Goal: Information Seeking & Learning: Learn about a topic

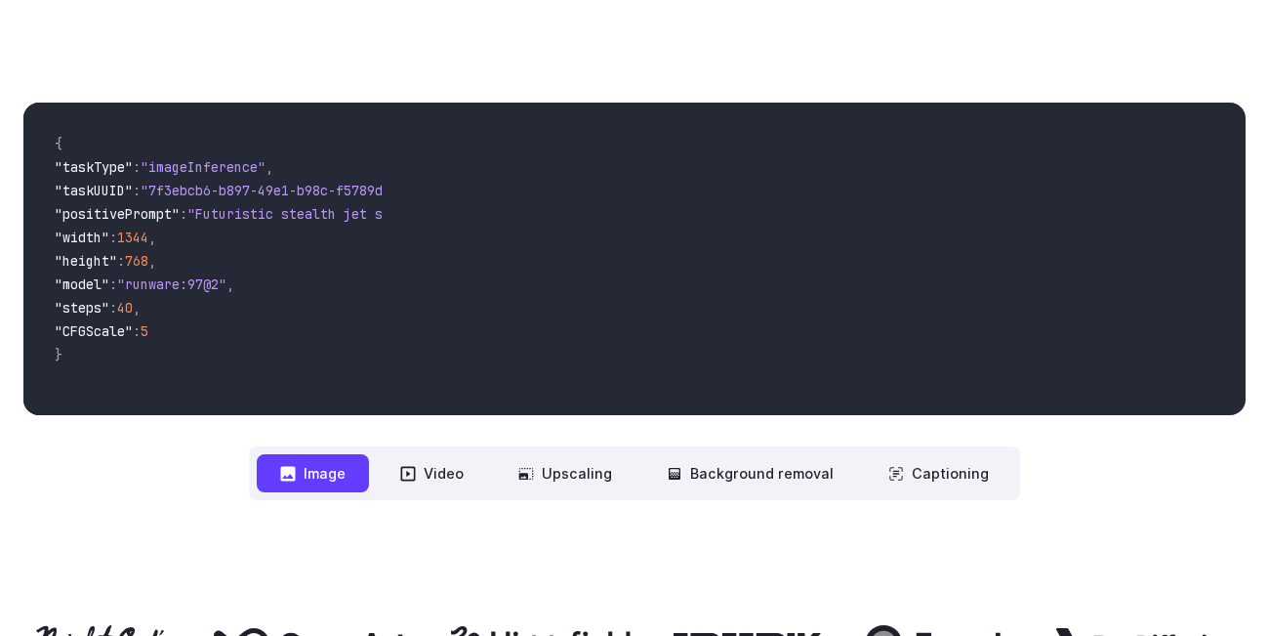
scroll to position [645, 0]
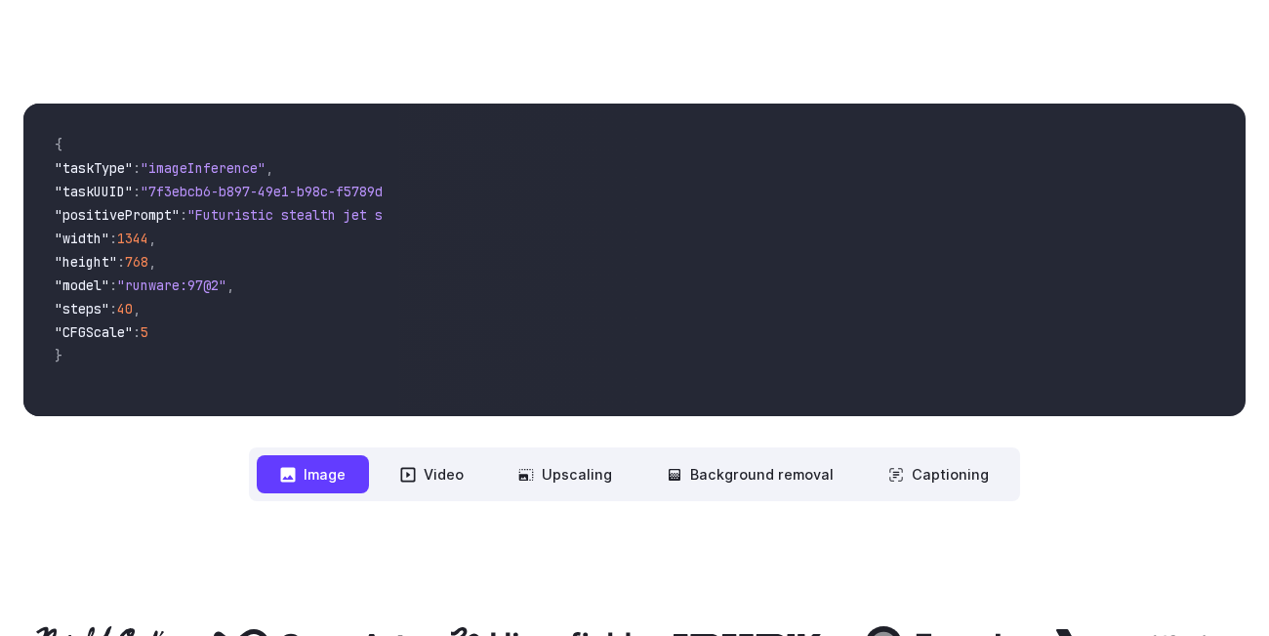
drag, startPoint x: 455, startPoint y: 223, endPoint x: 516, endPoint y: 350, distance: 141.0
click at [516, 350] on video at bounding box center [821, 259] width 847 height 312
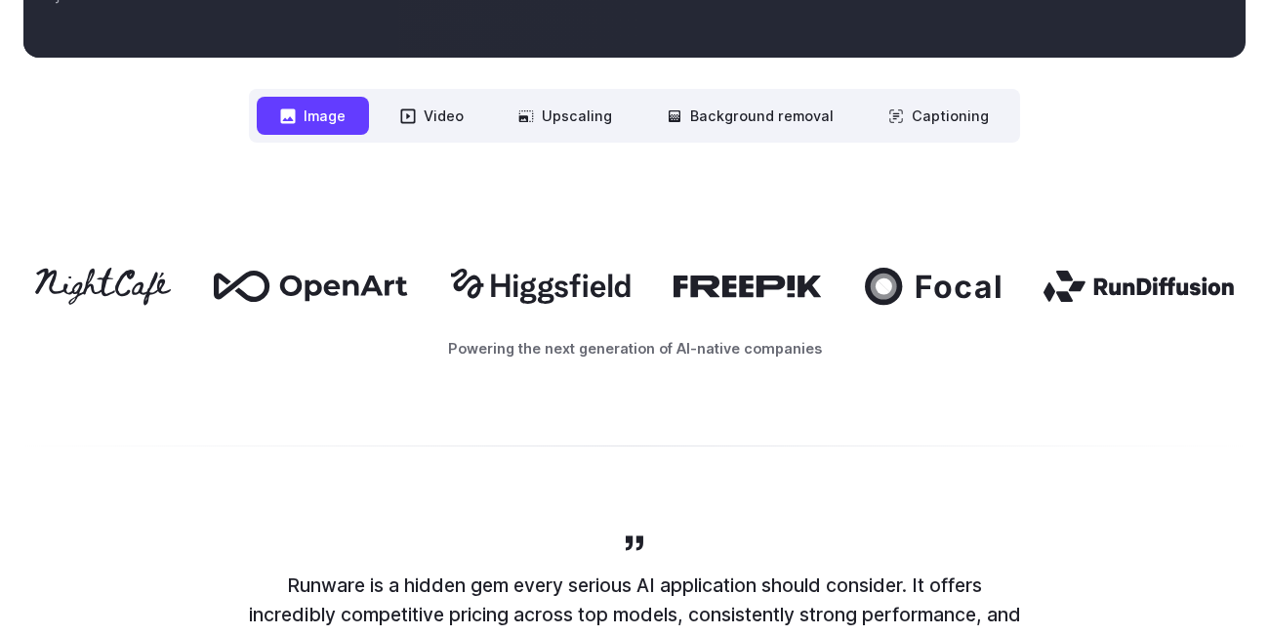
scroll to position [1005, 0]
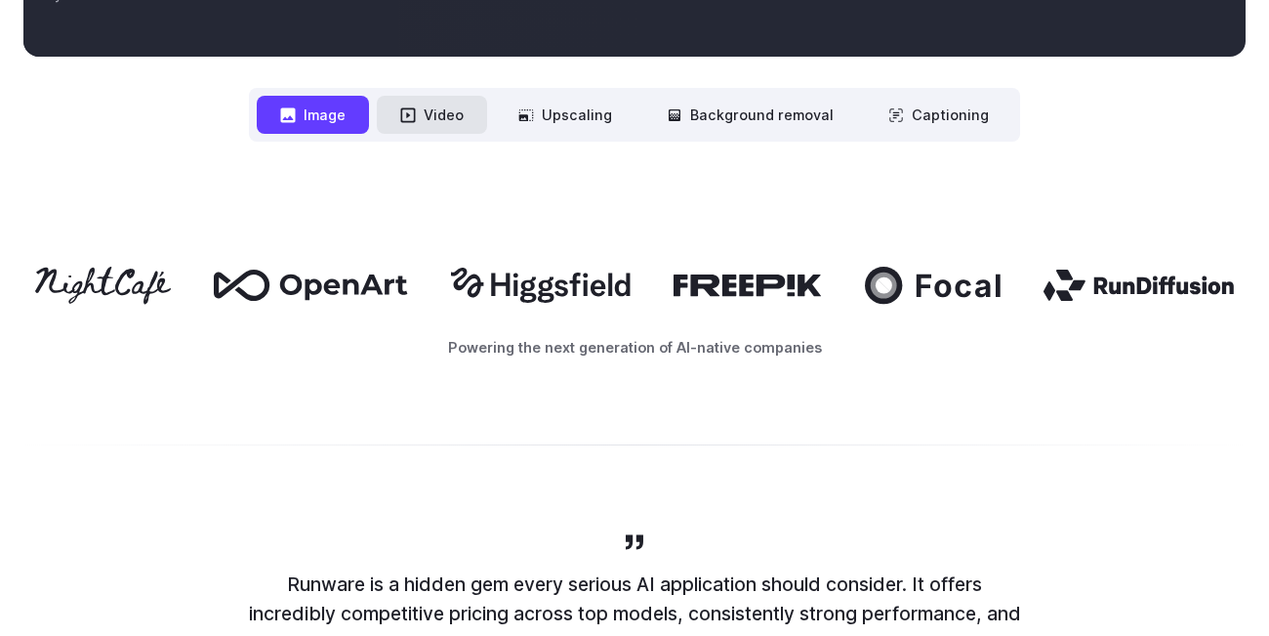
click at [424, 110] on button "Video" at bounding box center [432, 115] width 110 height 38
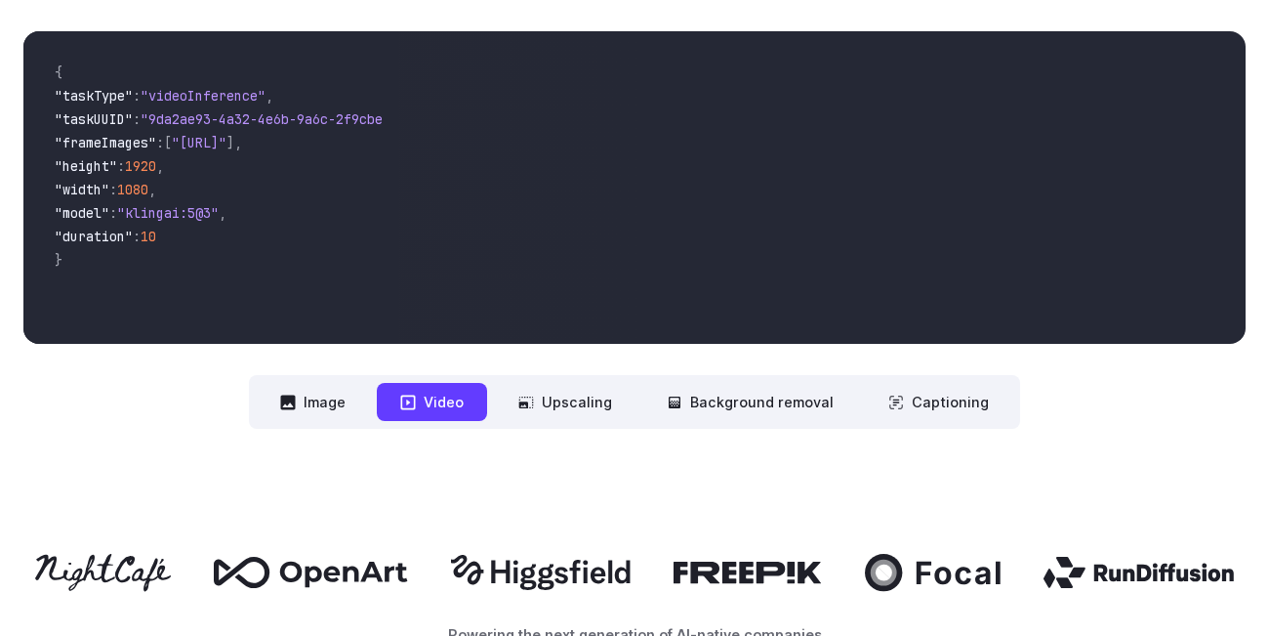
scroll to position [714, 0]
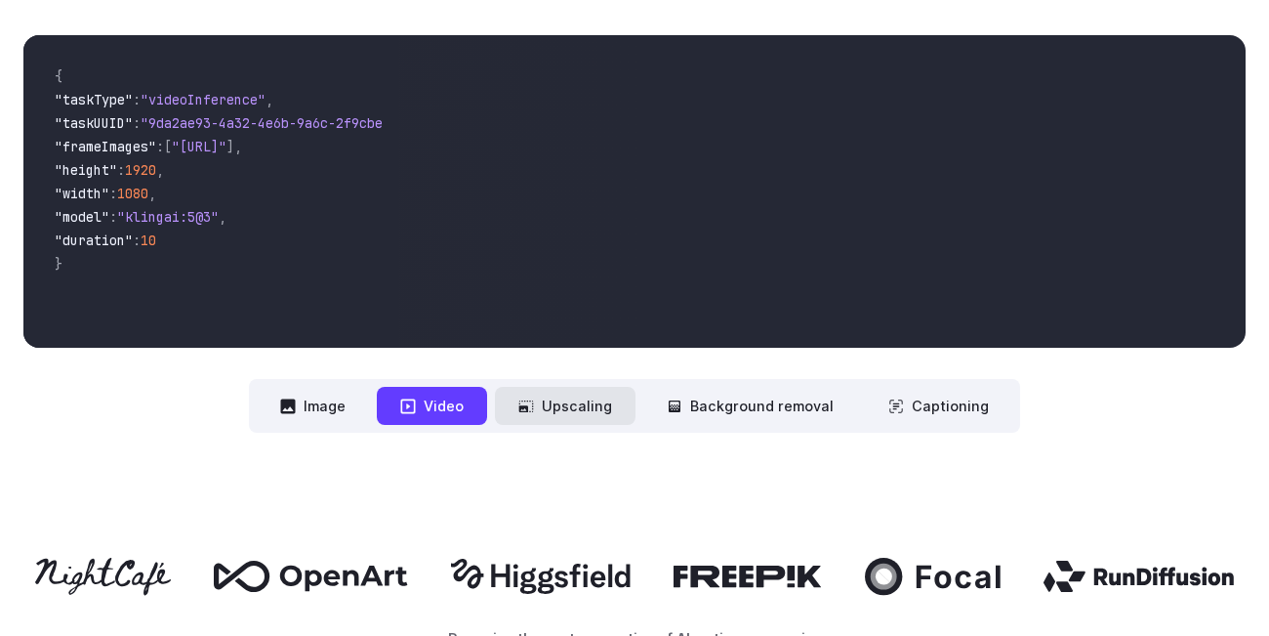
click at [571, 407] on button "Upscaling" at bounding box center [565, 406] width 141 height 38
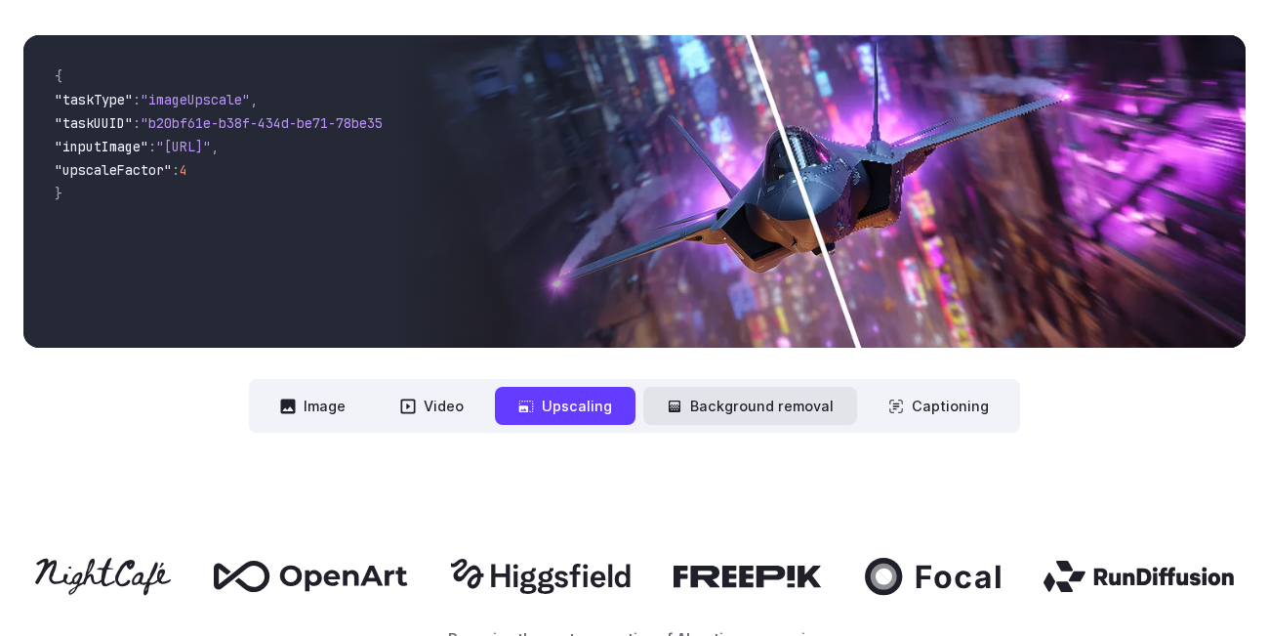
click at [744, 420] on button "Background removal" at bounding box center [750, 406] width 214 height 38
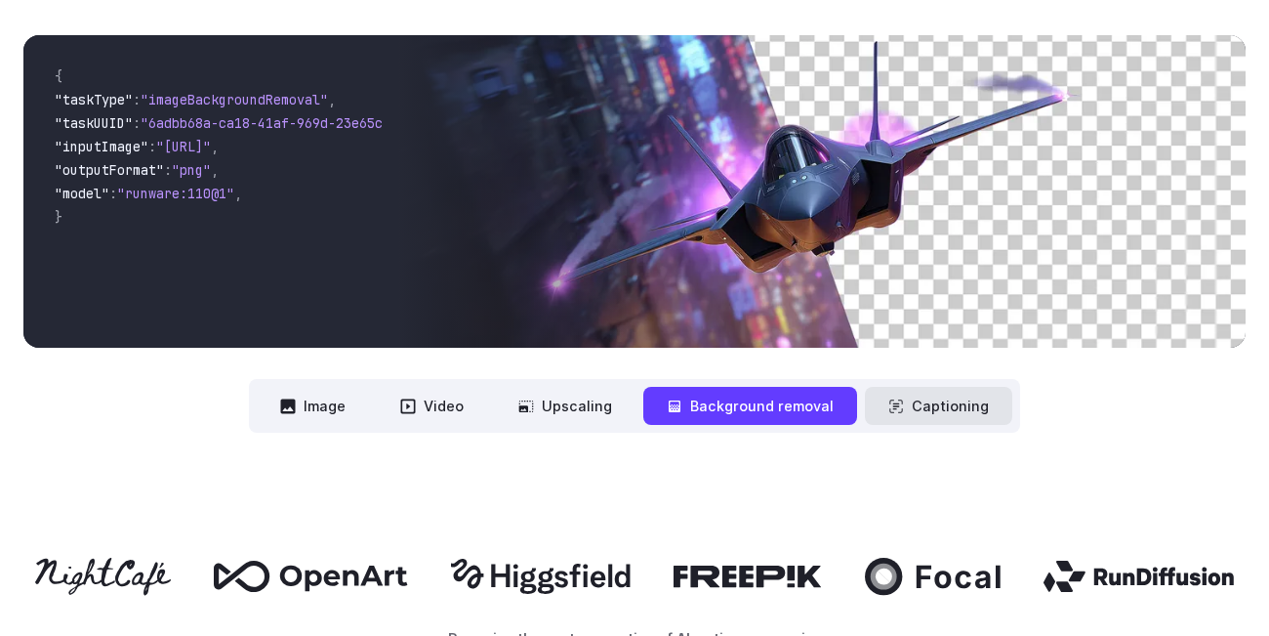
click at [934, 406] on button "Captioning" at bounding box center [938, 406] width 147 height 38
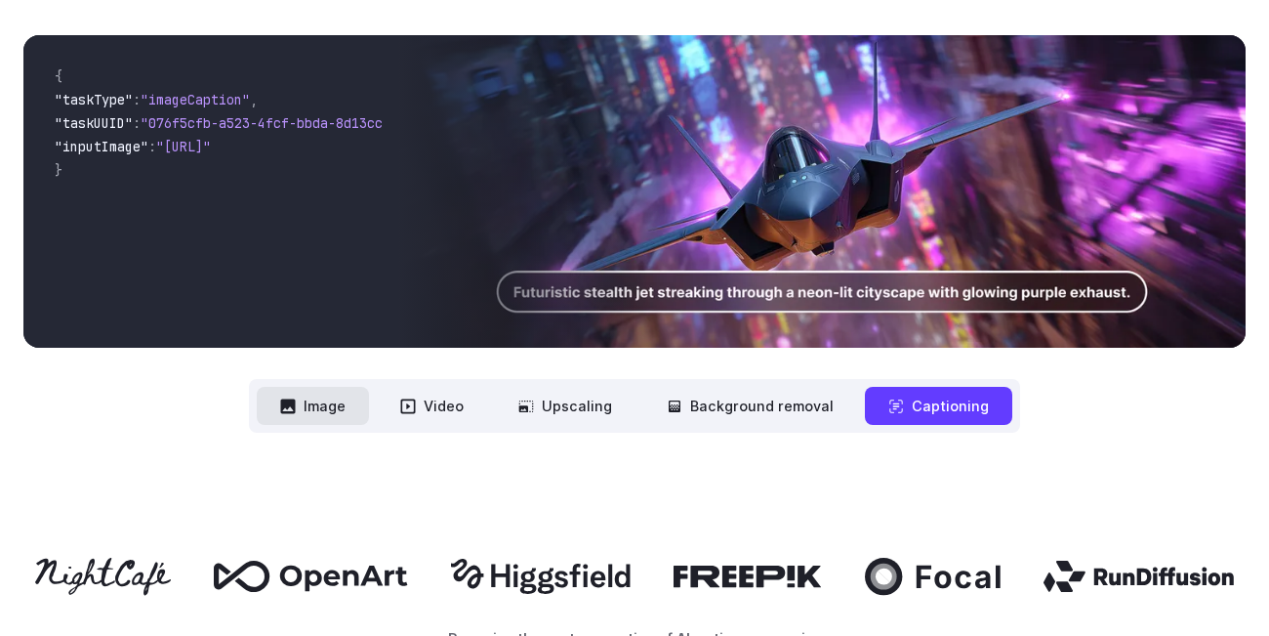
click at [312, 402] on button "Image" at bounding box center [313, 406] width 112 height 38
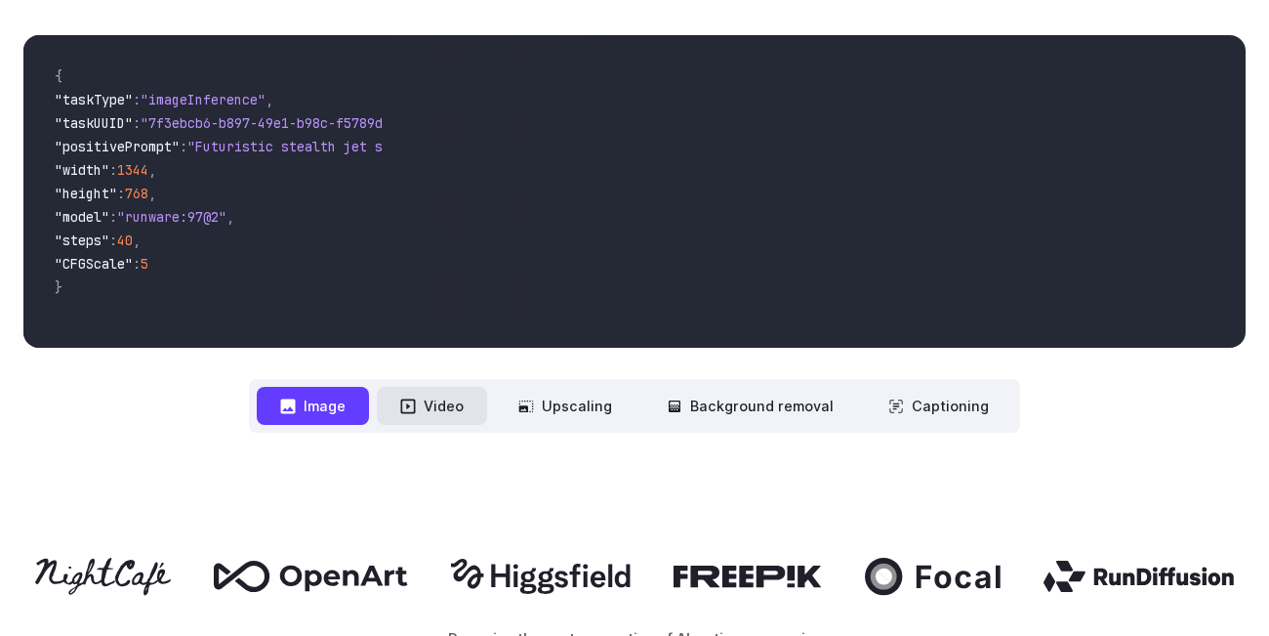
click at [423, 417] on button "Video" at bounding box center [432, 406] width 110 height 38
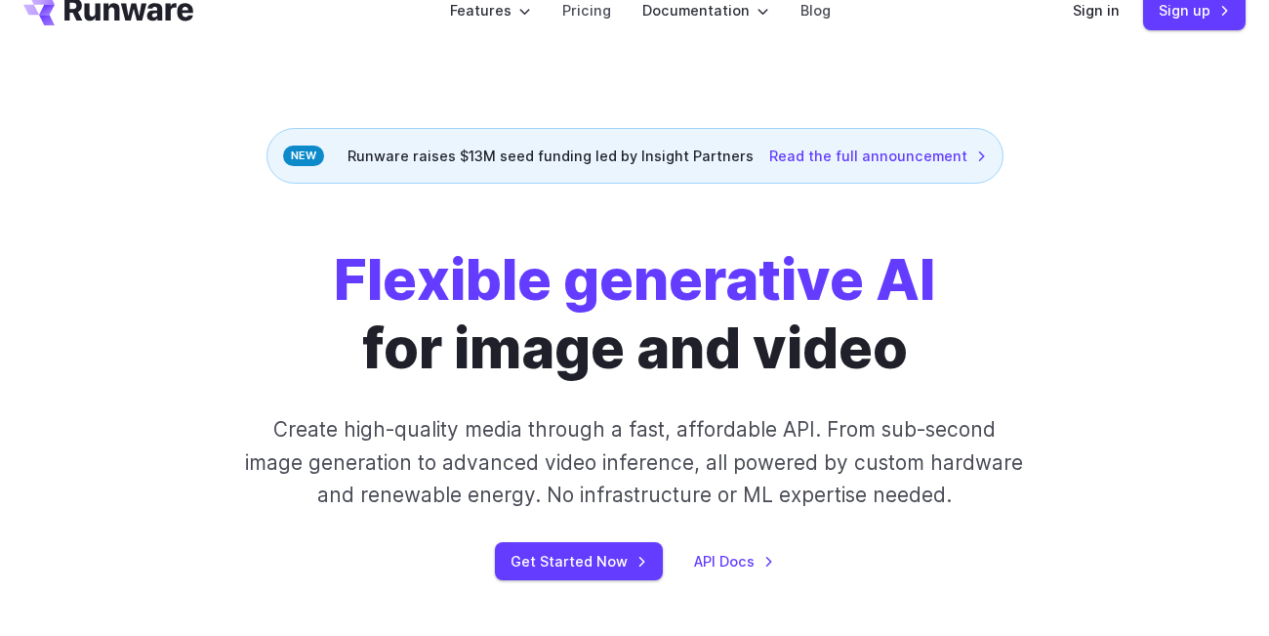
scroll to position [0, 0]
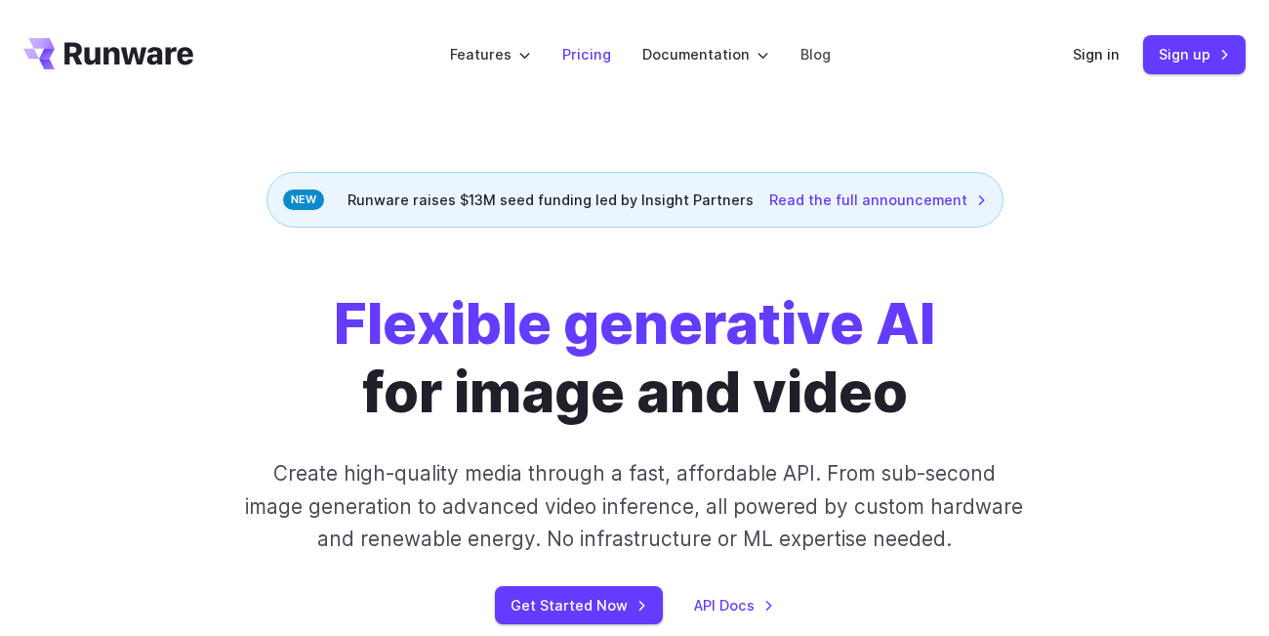
click at [573, 58] on link "Pricing" at bounding box center [586, 54] width 49 height 22
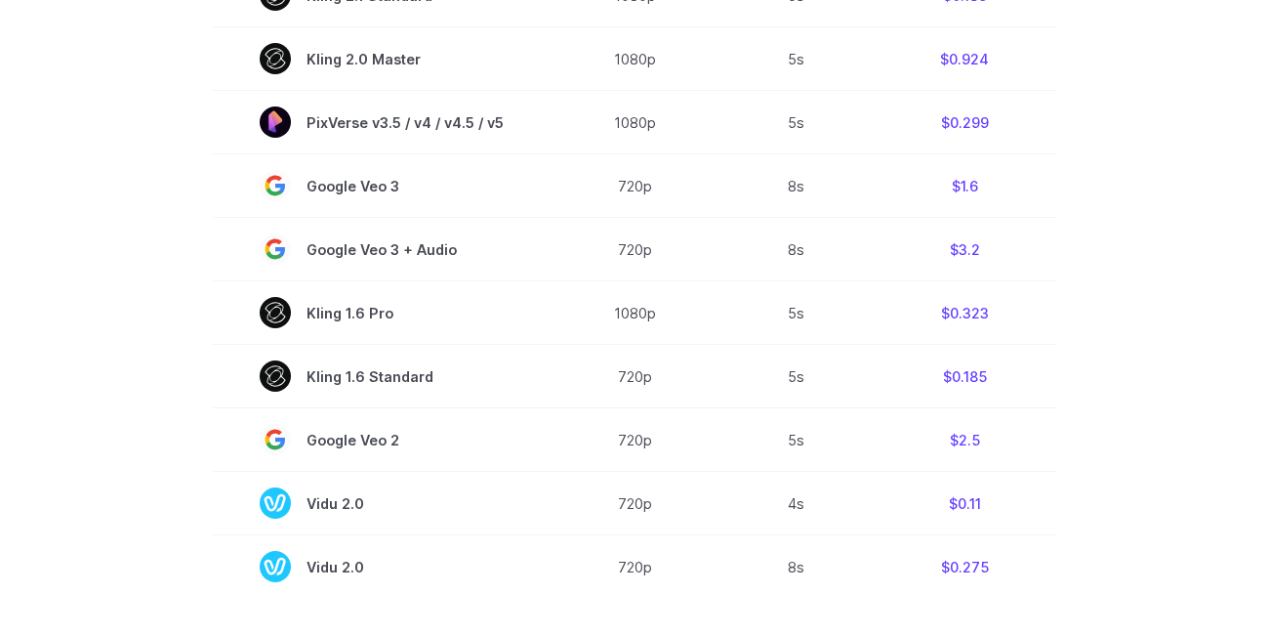
scroll to position [1595, 0]
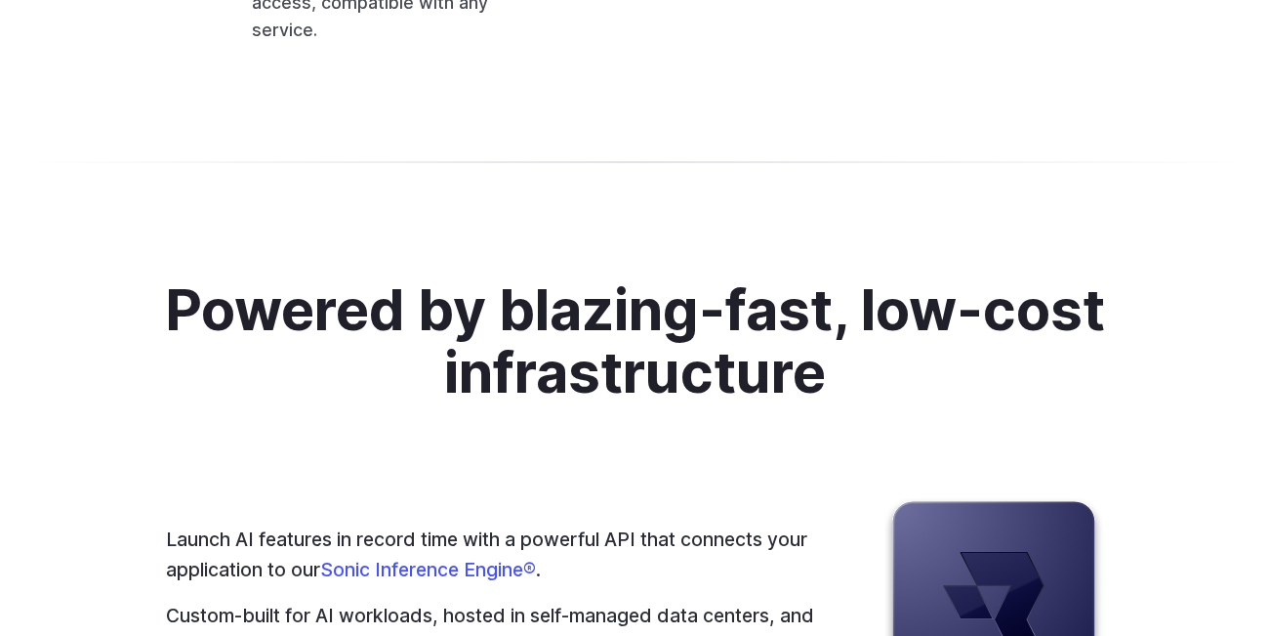
scroll to position [4948, 0]
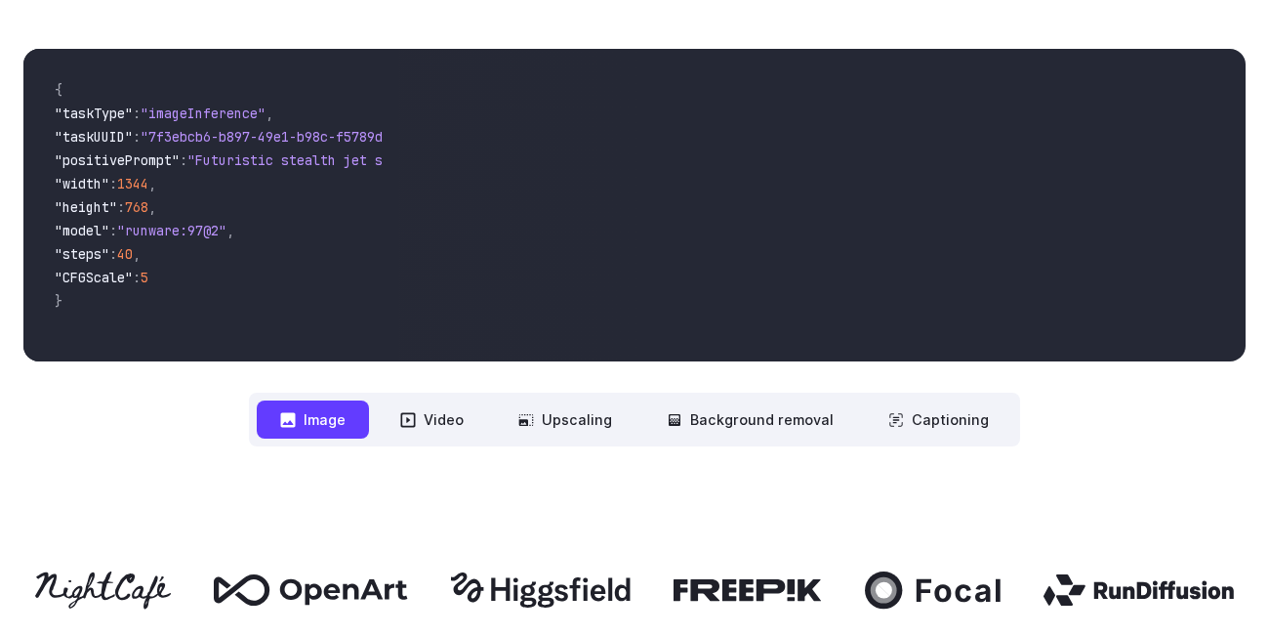
scroll to position [0, 0]
